Goal: Information Seeking & Learning: Learn about a topic

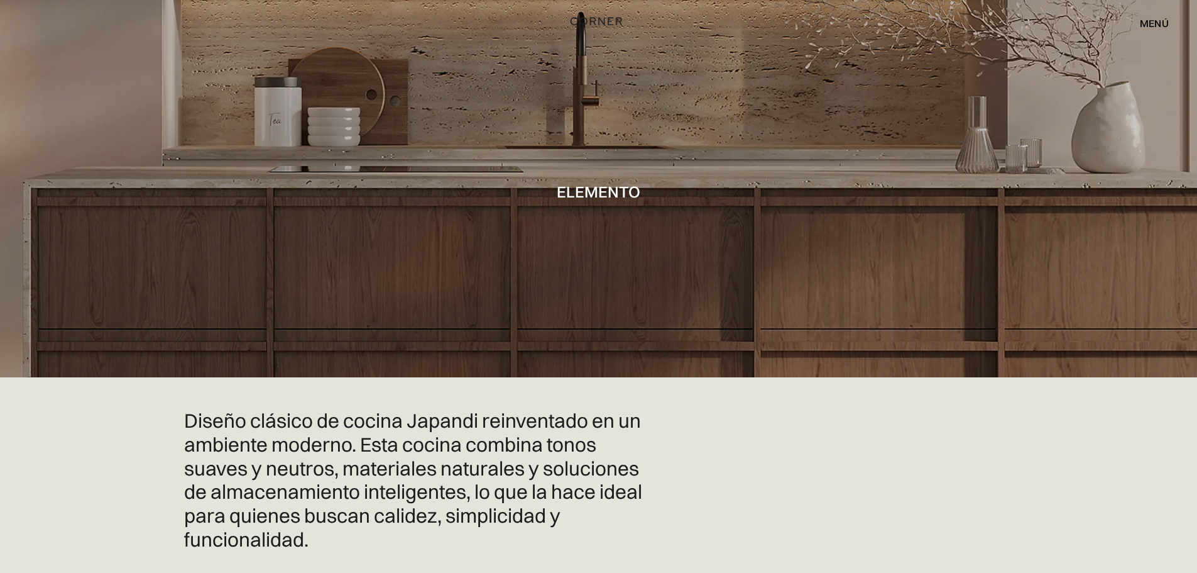
click at [598, 19] on img "hogar" at bounding box center [597, 21] width 52 height 16
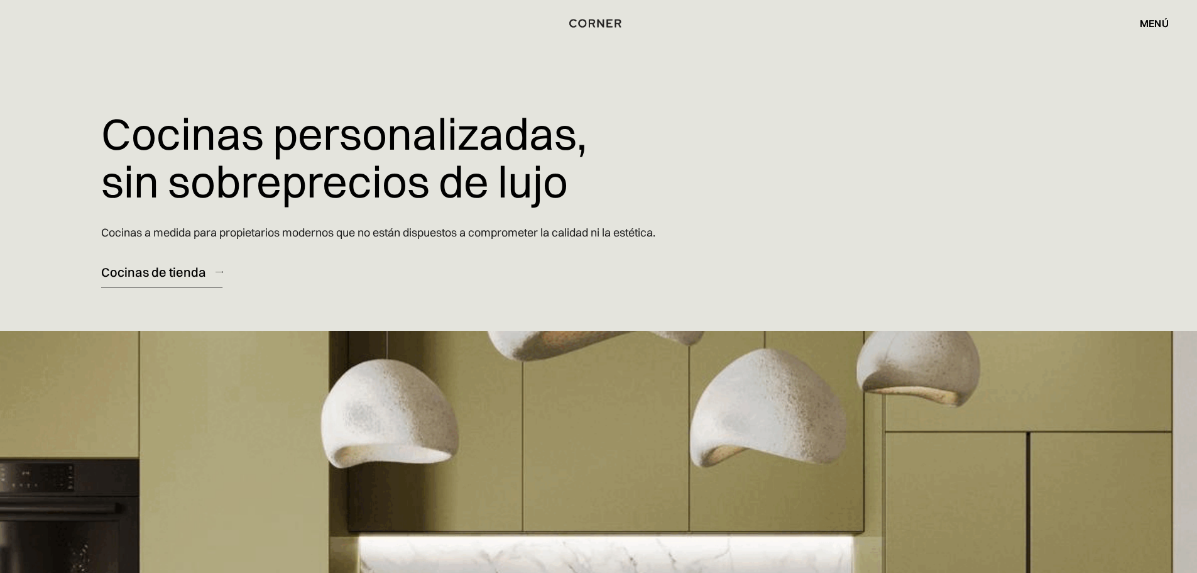
click at [161, 274] on font "Cocinas de tienda" at bounding box center [153, 272] width 105 height 16
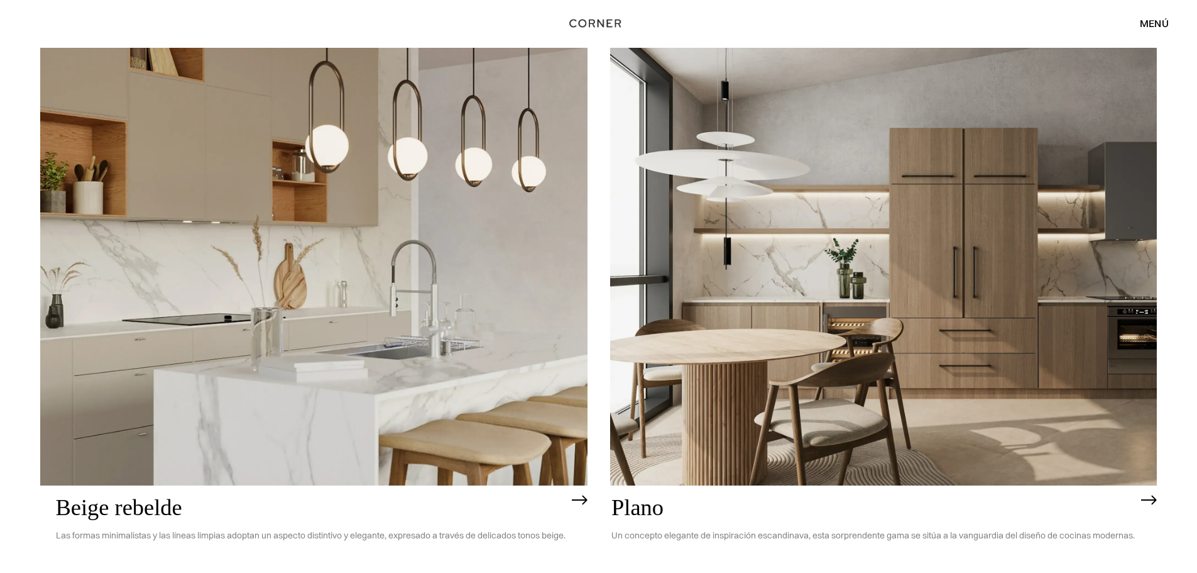
scroll to position [3457, 0]
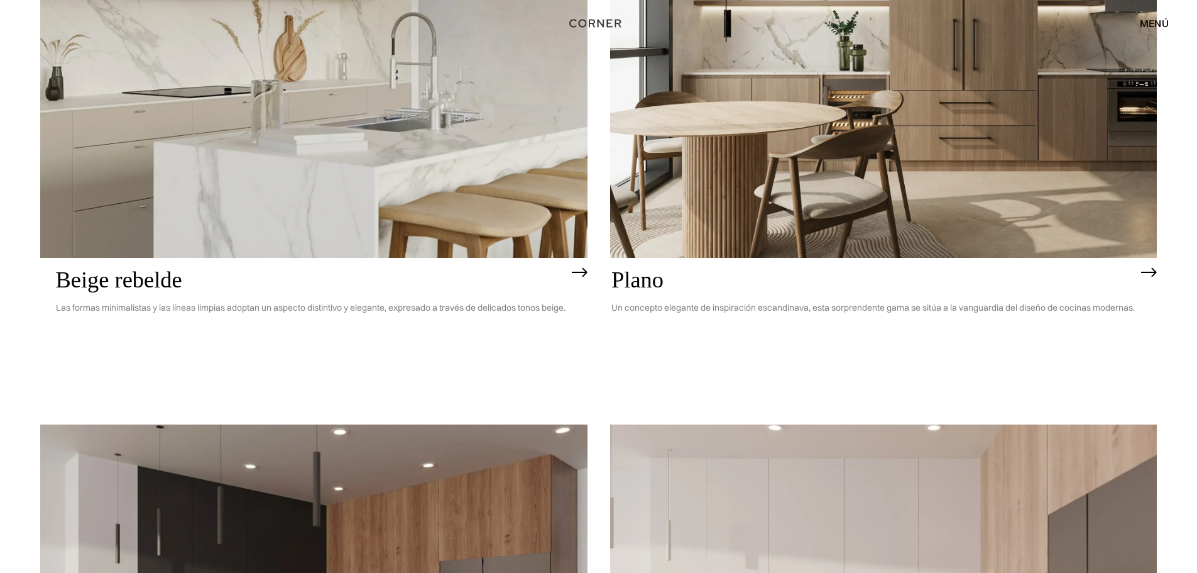
click at [845, 184] on img at bounding box center [884, 39] width 548 height 438
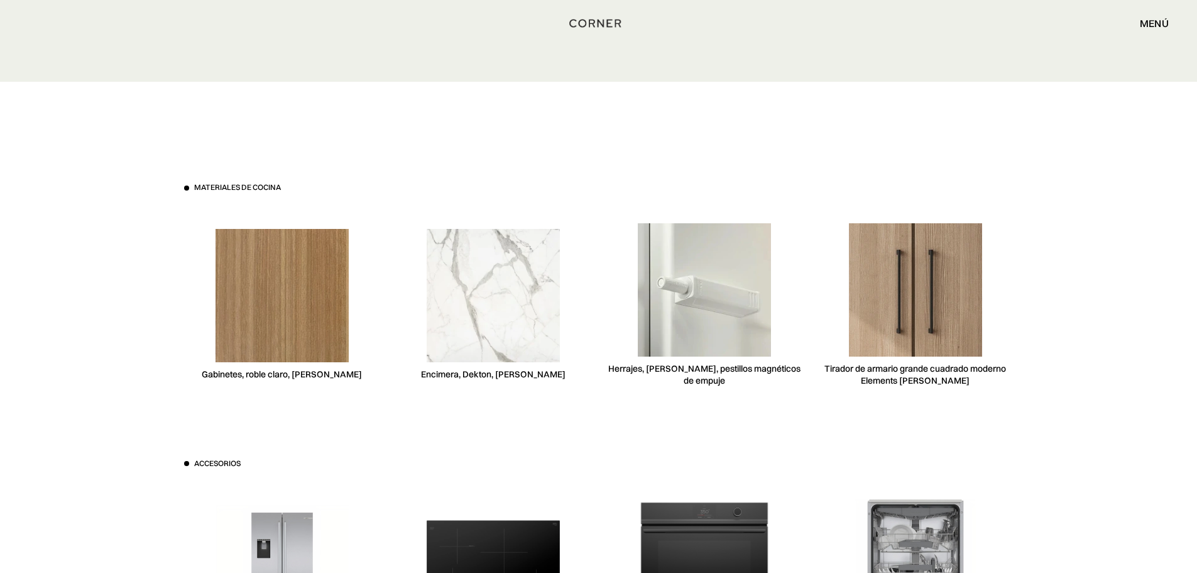
scroll to position [3772, 0]
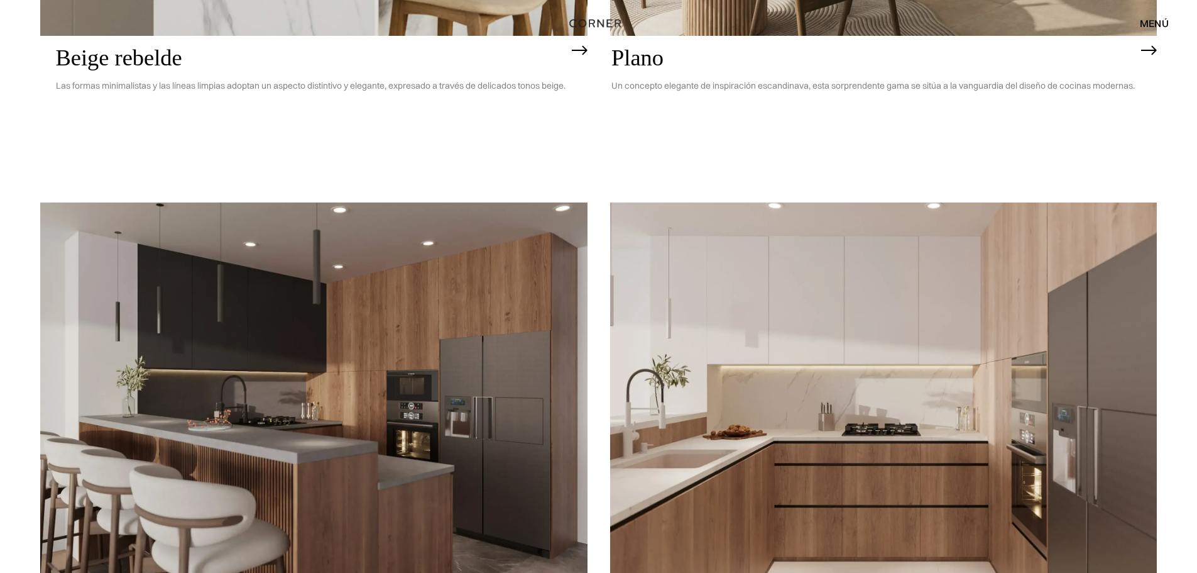
scroll to position [3897, 0]
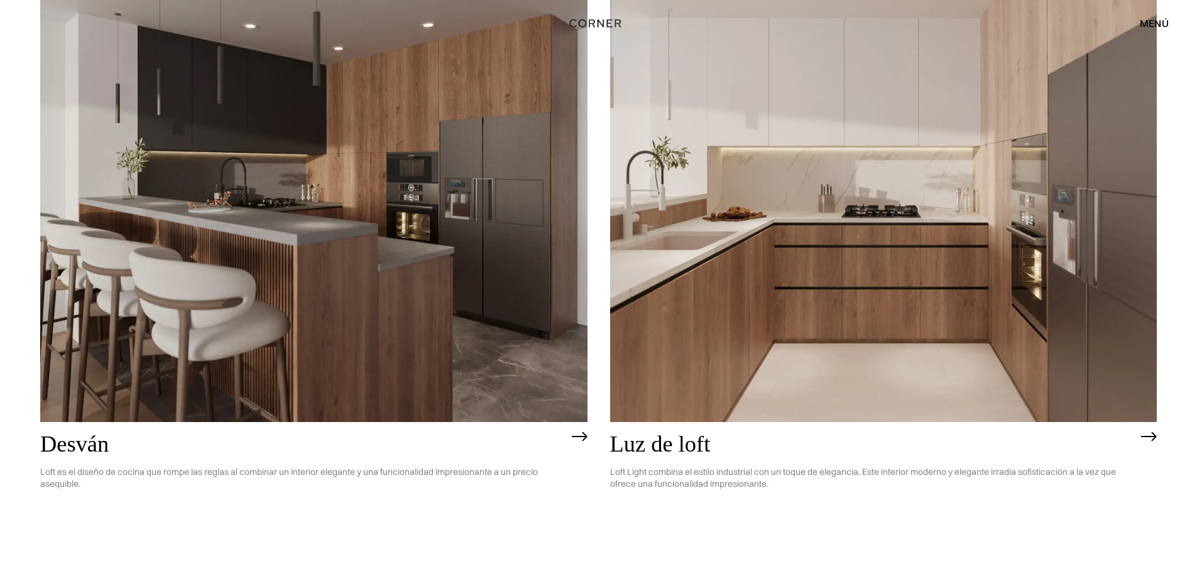
click at [866, 275] on img at bounding box center [884, 203] width 548 height 438
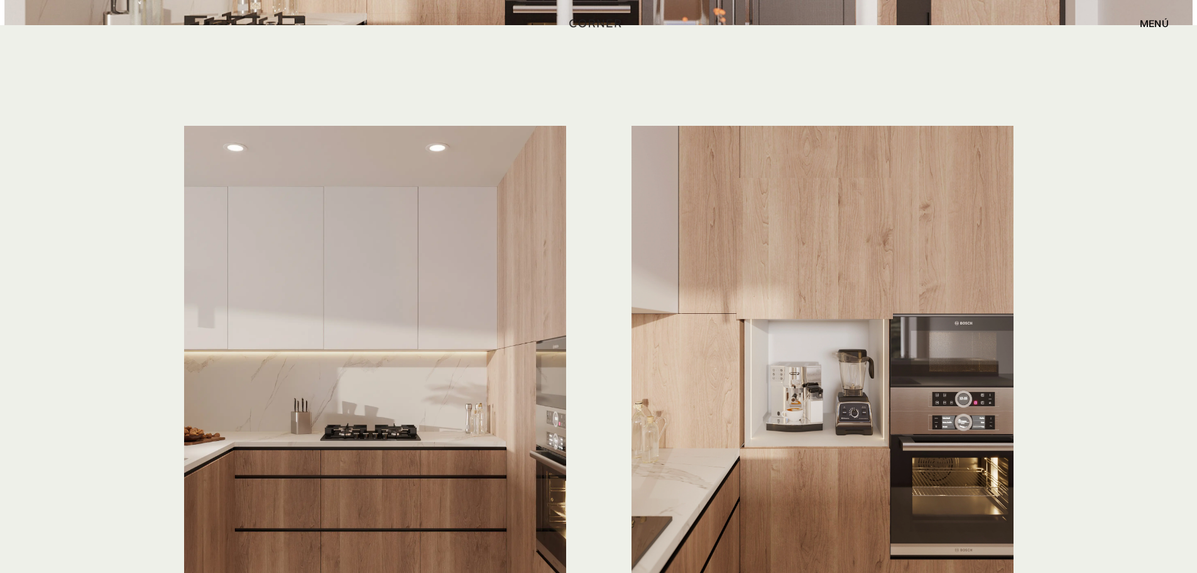
scroll to position [3646, 0]
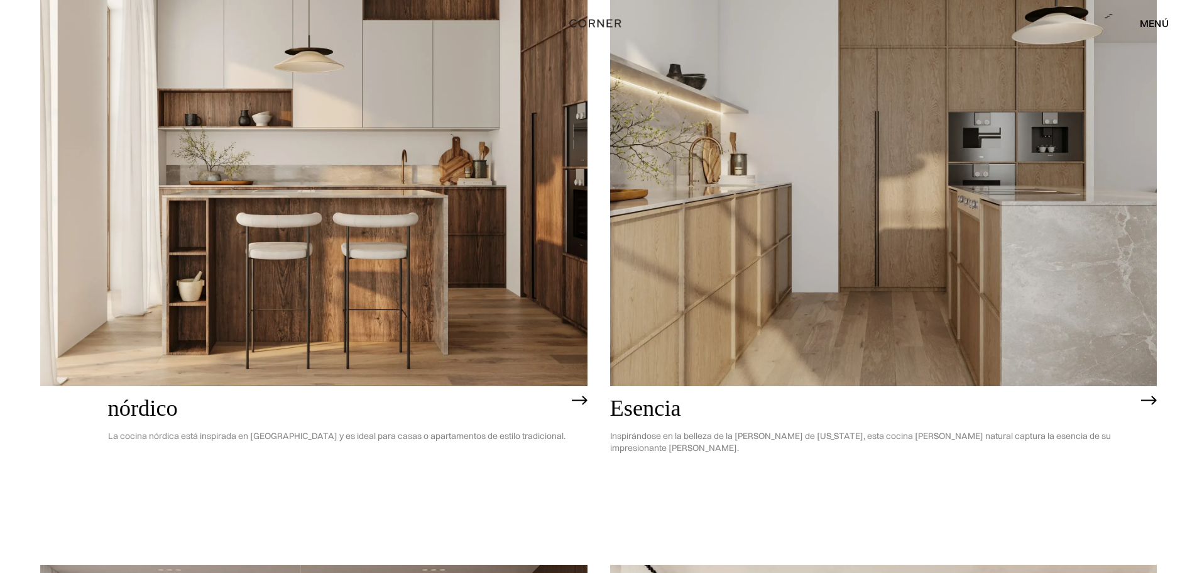
scroll to position [253, 0]
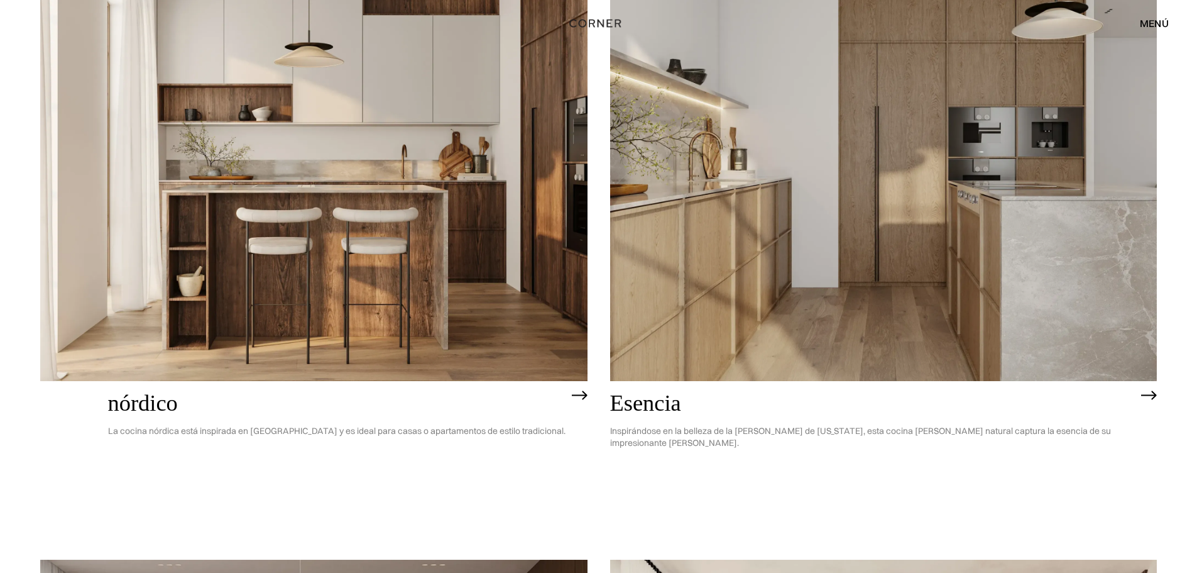
click at [842, 230] on img at bounding box center [884, 162] width 548 height 438
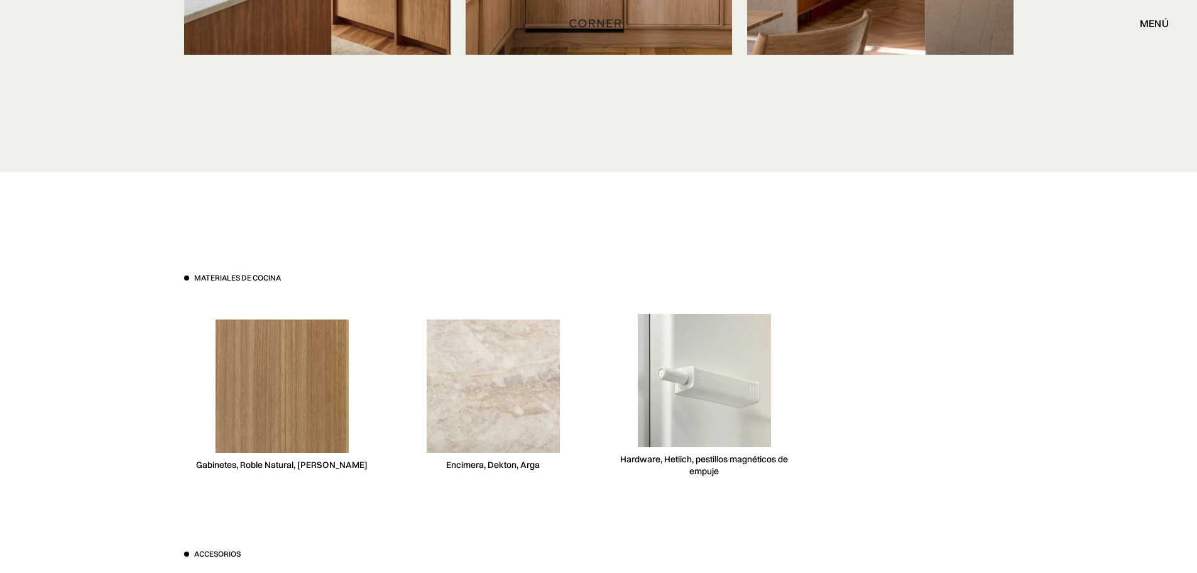
scroll to position [3332, 0]
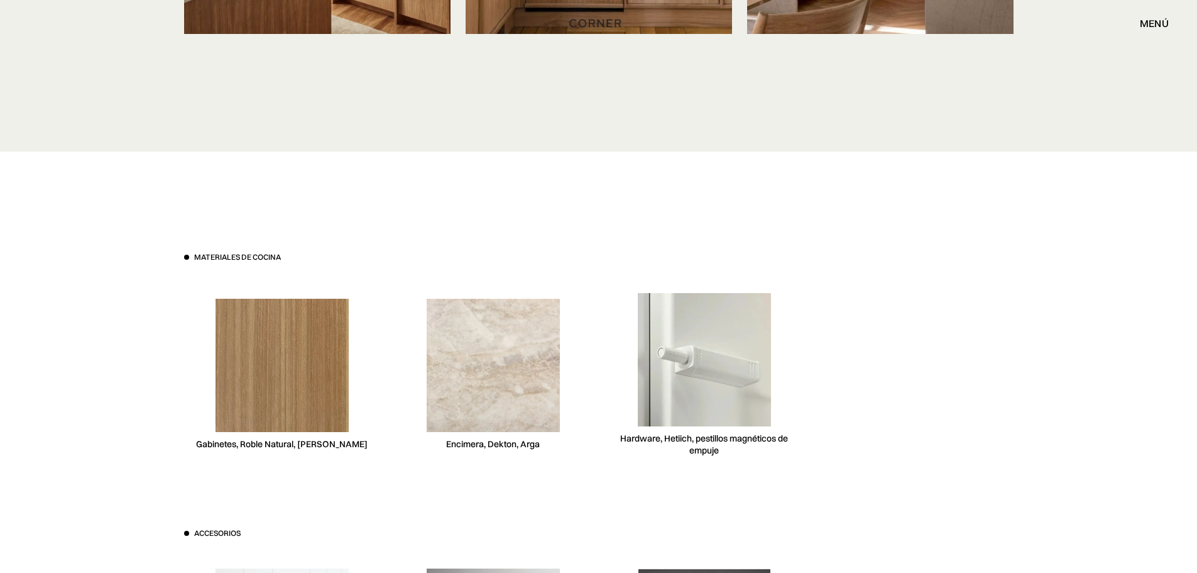
click at [252, 343] on img at bounding box center [282, 365] width 133 height 133
click at [302, 438] on font "Gabinetes, Roble Natural, [PERSON_NAME]" at bounding box center [282, 443] width 172 height 11
click at [603, 189] on div "Materiales de cocina Gabinetes, Roble Natural, [PERSON_NAME] Encimera, Dekton, …" at bounding box center [598, 527] width 867 height 752
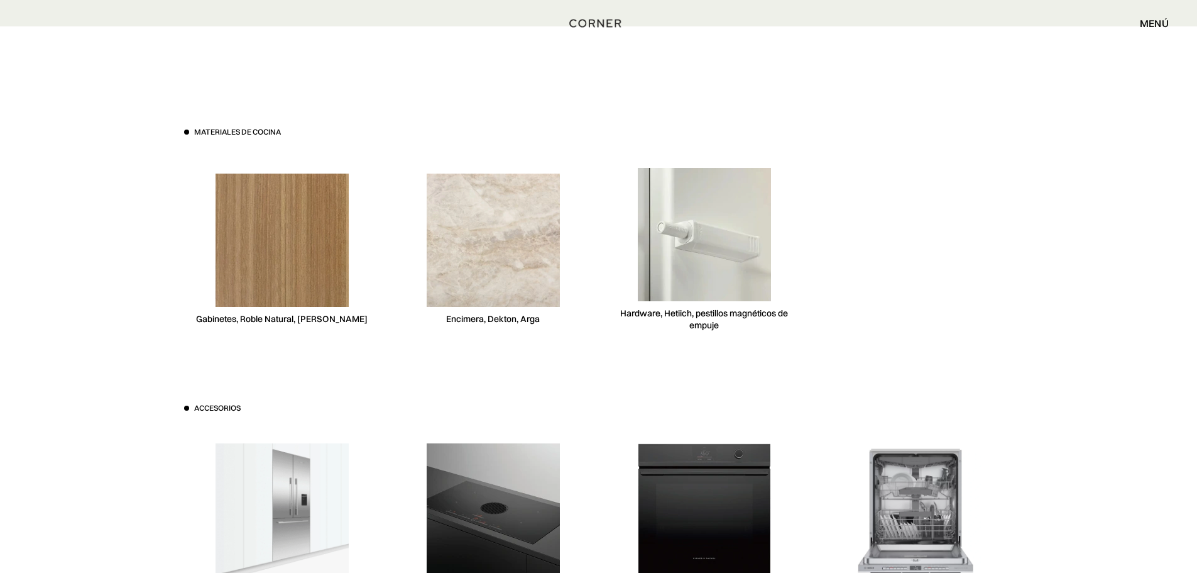
scroll to position [3457, 0]
drag, startPoint x: 236, startPoint y: 294, endPoint x: 385, endPoint y: 297, distance: 149.0
click at [385, 297] on div "Materiales de cocina Gabinetes, Roble Natural, [PERSON_NAME] Encimera, Dekton, …" at bounding box center [599, 235] width 830 height 219
copy font ", Roble Natural, [PERSON_NAME]"
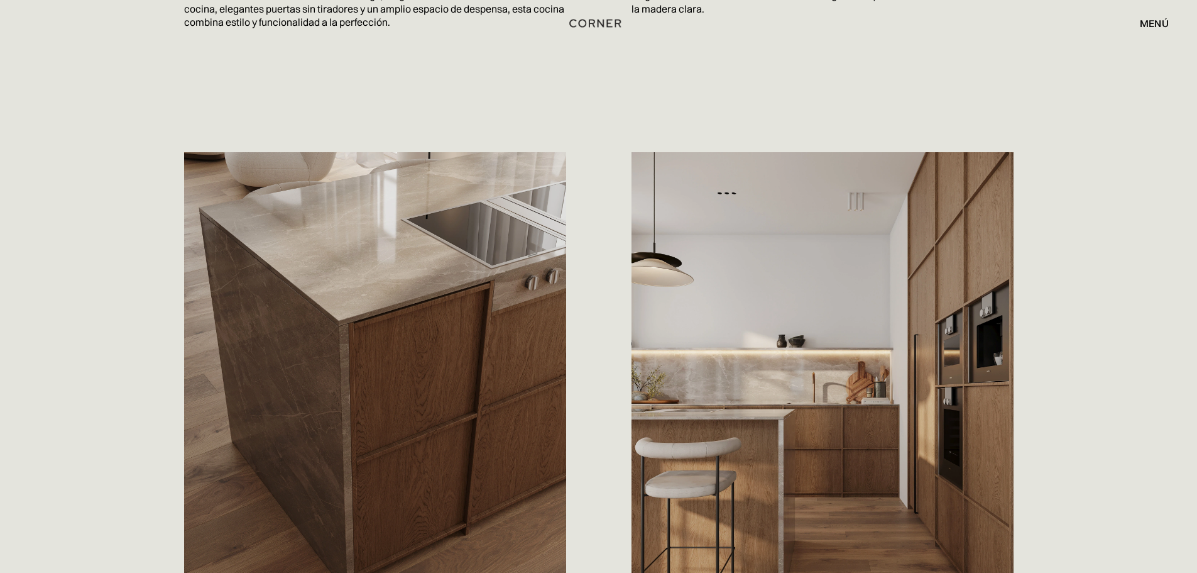
scroll to position [880, 0]
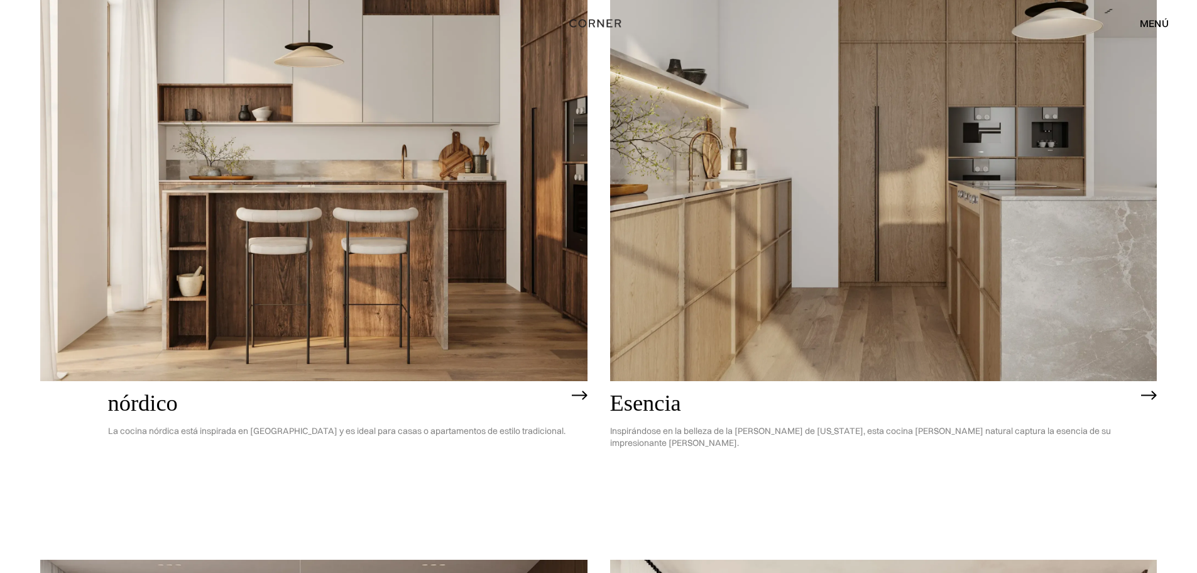
click at [469, 264] on img at bounding box center [314, 162] width 548 height 438
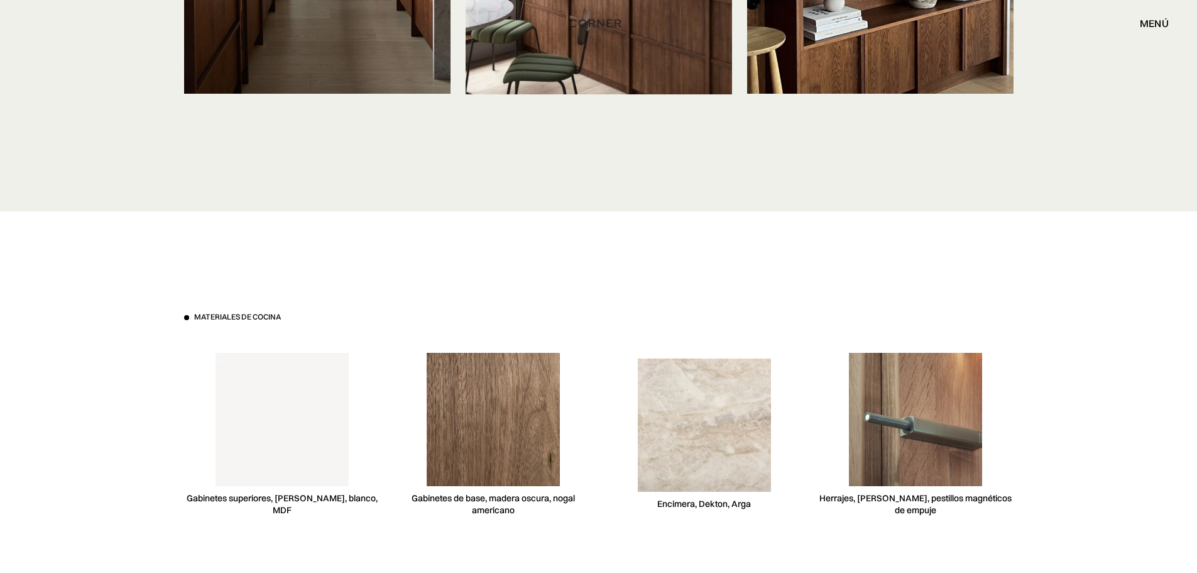
scroll to position [3332, 0]
